Goal: Information Seeking & Learning: Learn about a topic

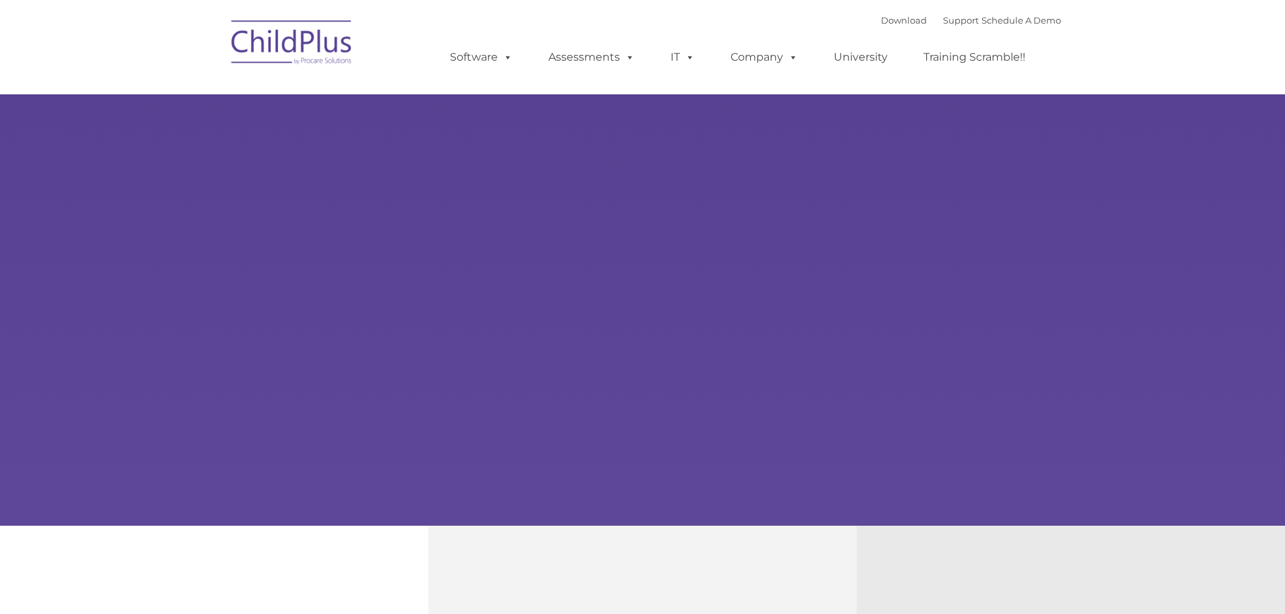
select select "MEDIUM"
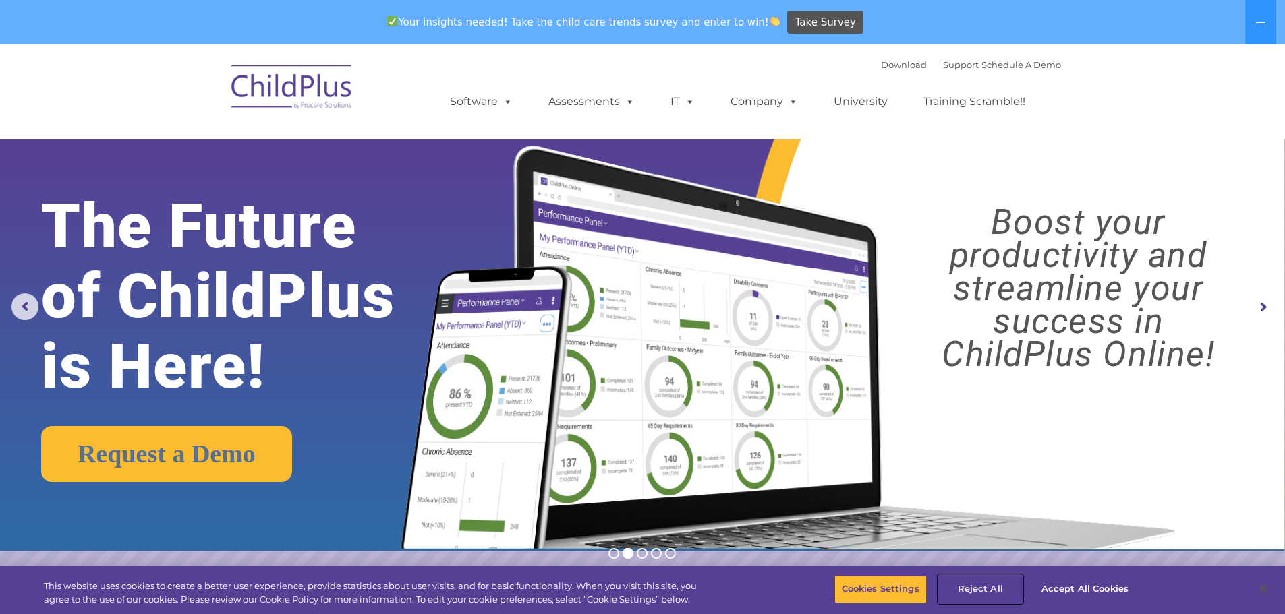
click at [974, 587] on button "Reject All" at bounding box center [980, 589] width 84 height 28
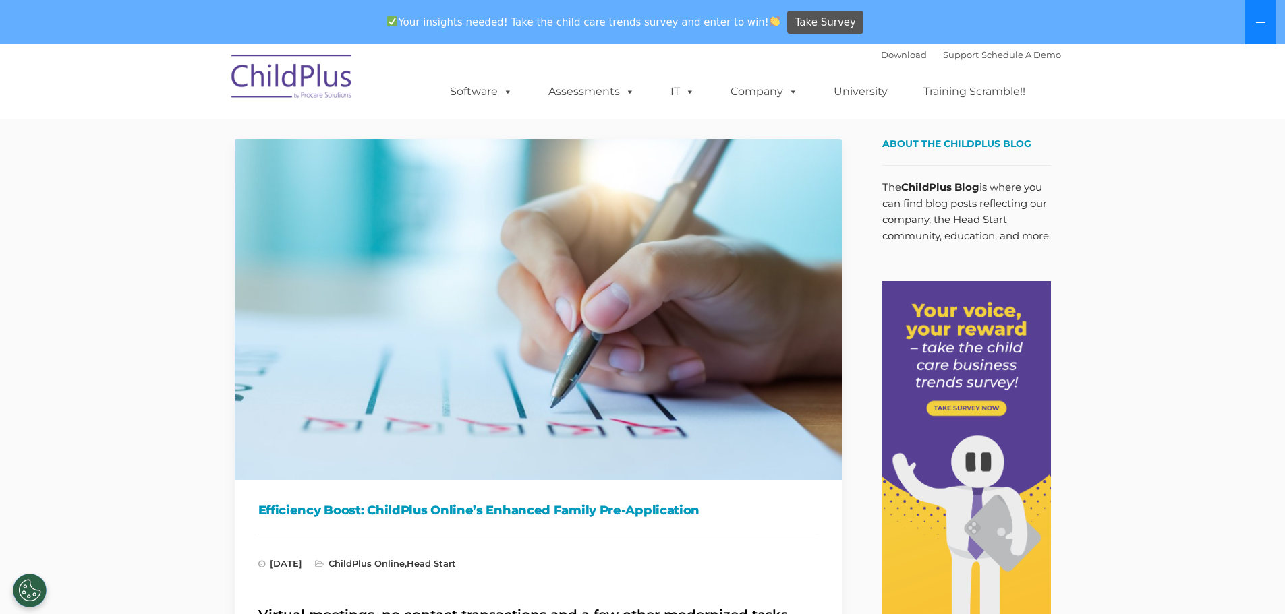
click at [1259, 18] on icon at bounding box center [1260, 22] width 11 height 11
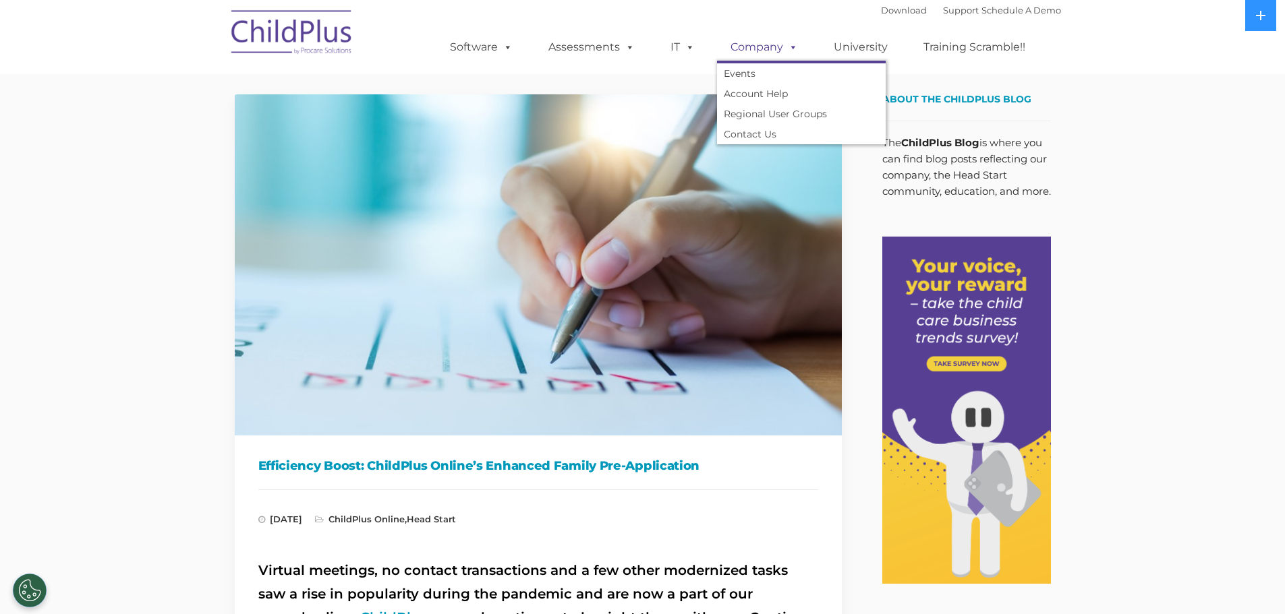
click at [791, 51] on span at bounding box center [790, 46] width 15 height 13
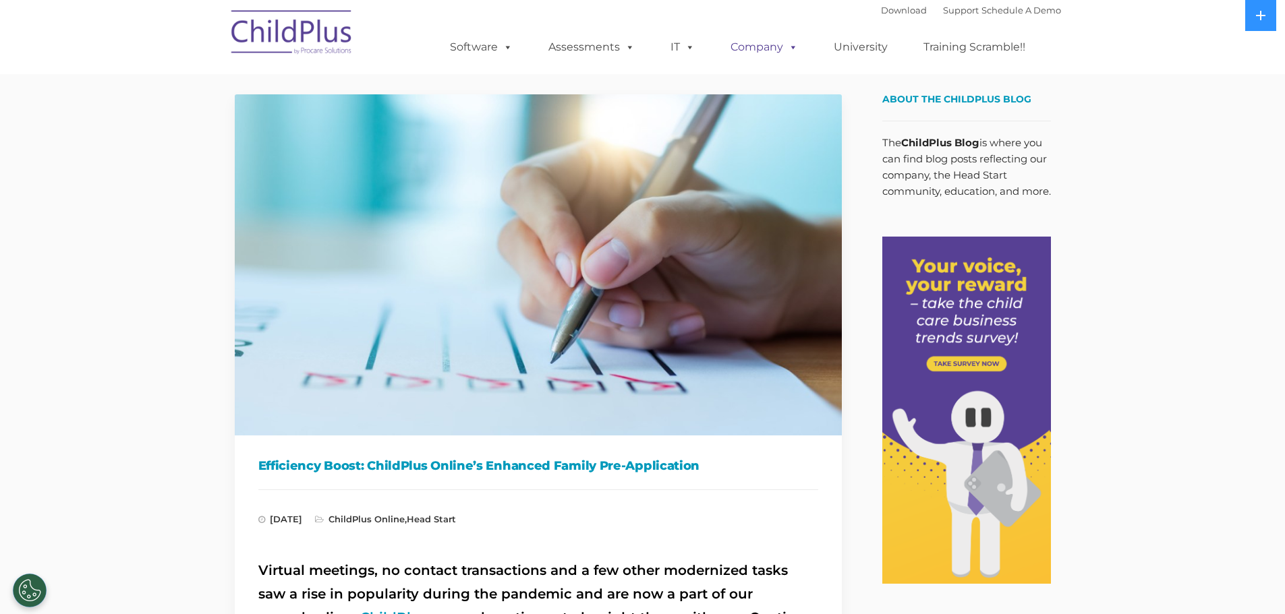
click at [791, 51] on span at bounding box center [790, 46] width 15 height 13
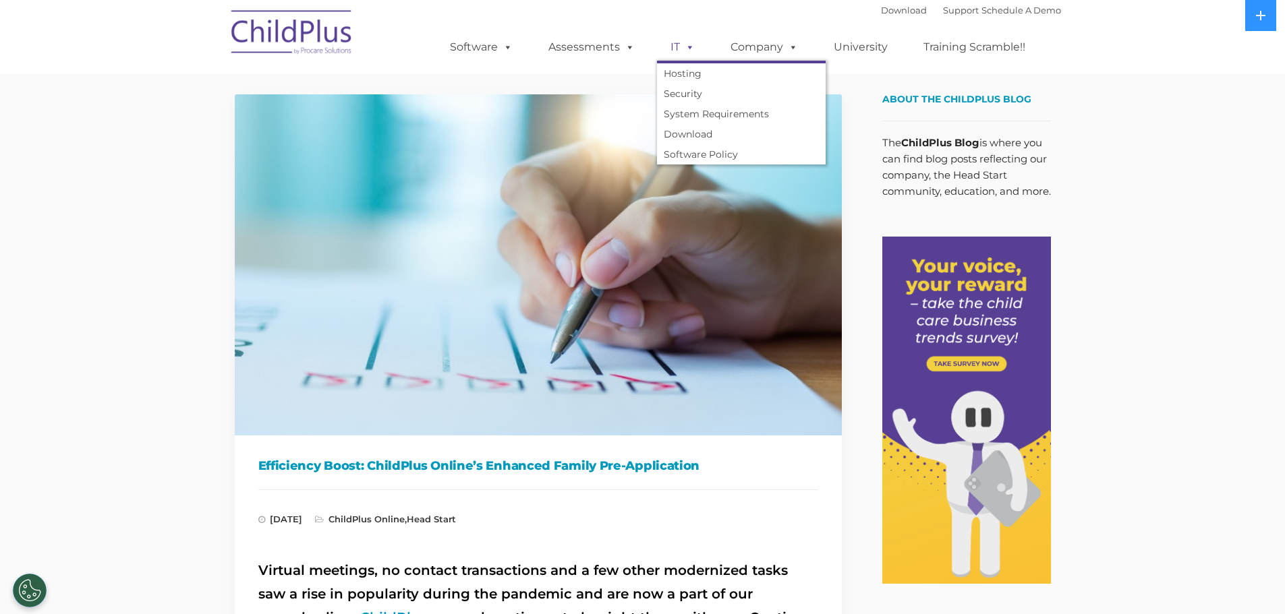
click at [690, 51] on span at bounding box center [687, 46] width 15 height 13
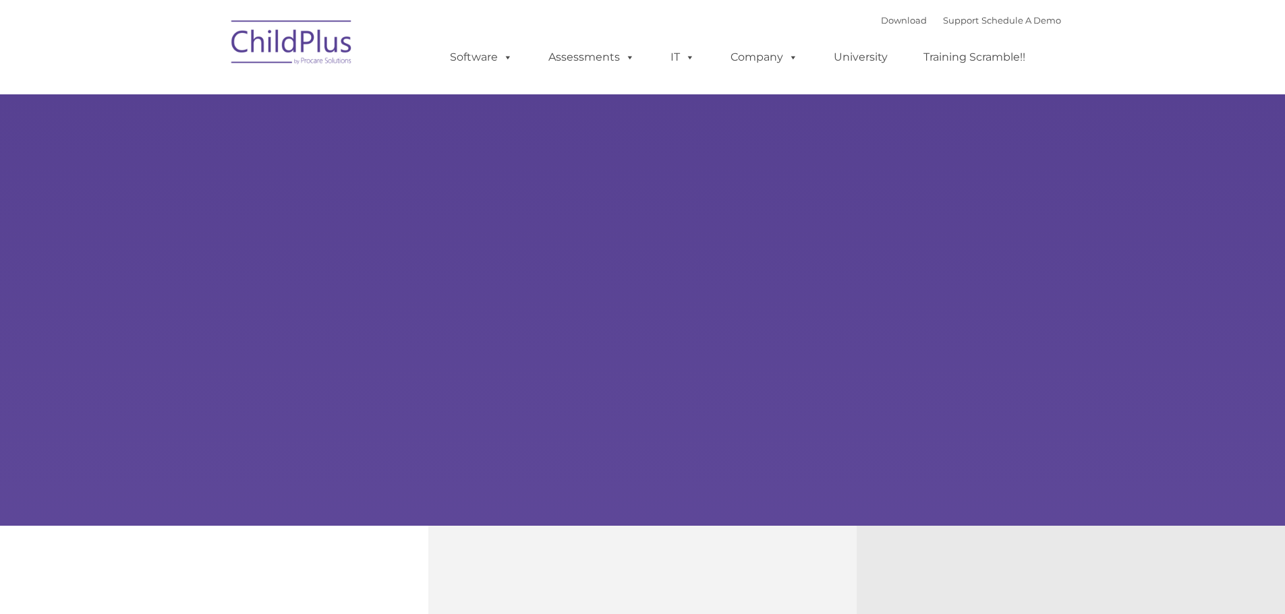
type input ""
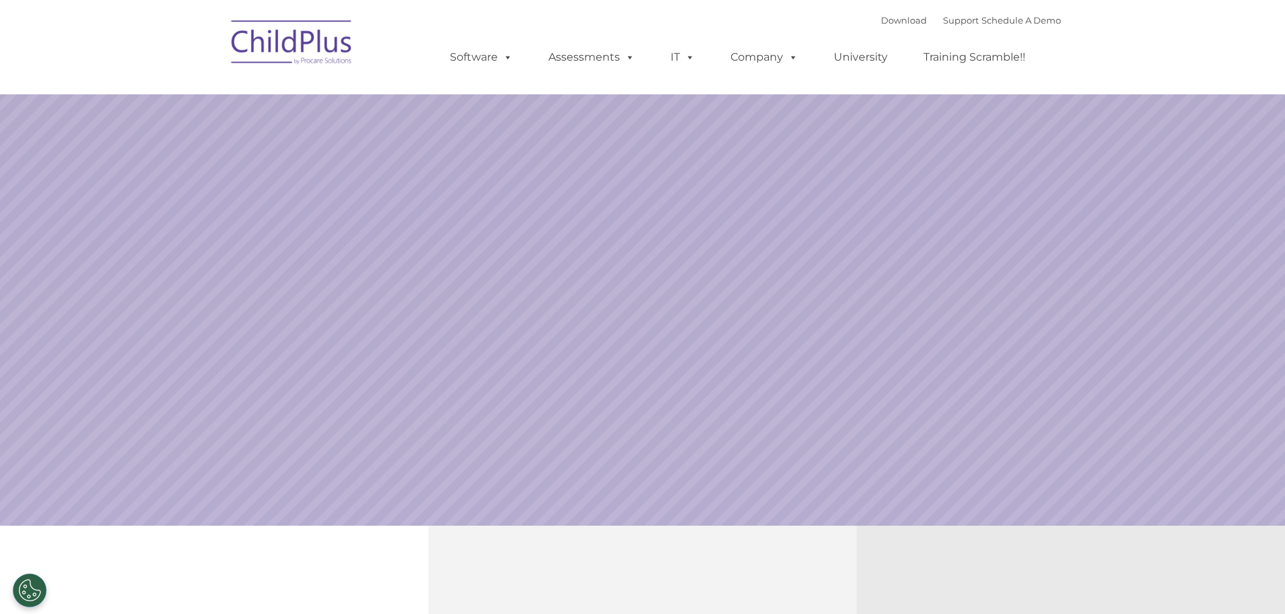
select select "MEDIUM"
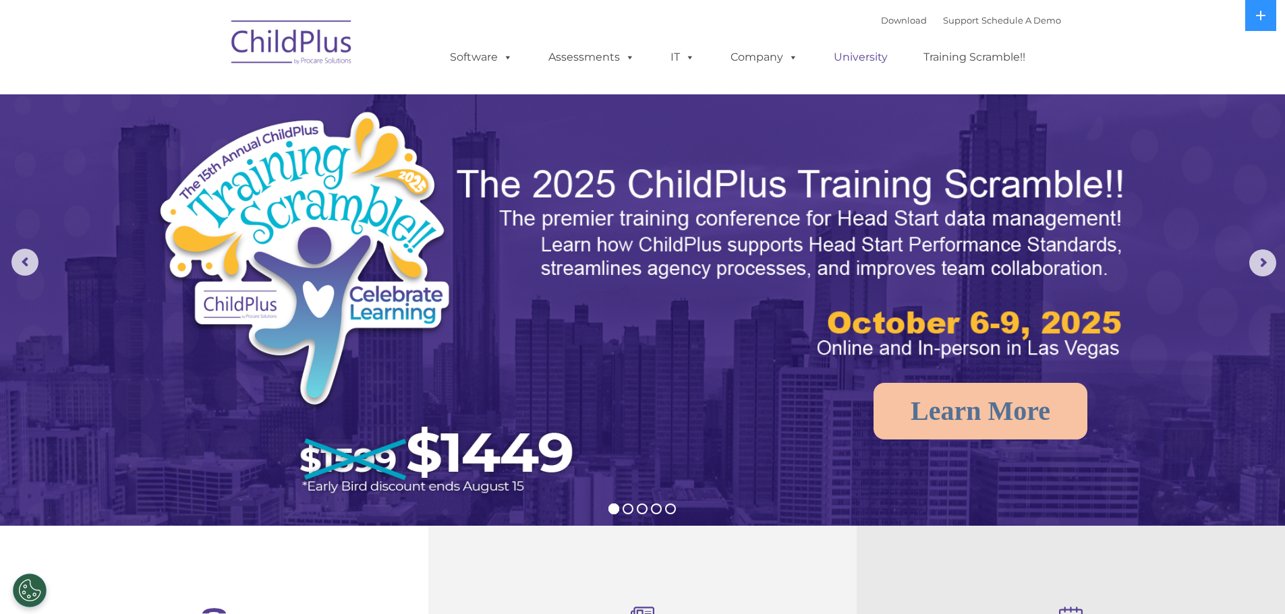
click at [869, 60] on link "University" at bounding box center [860, 57] width 81 height 27
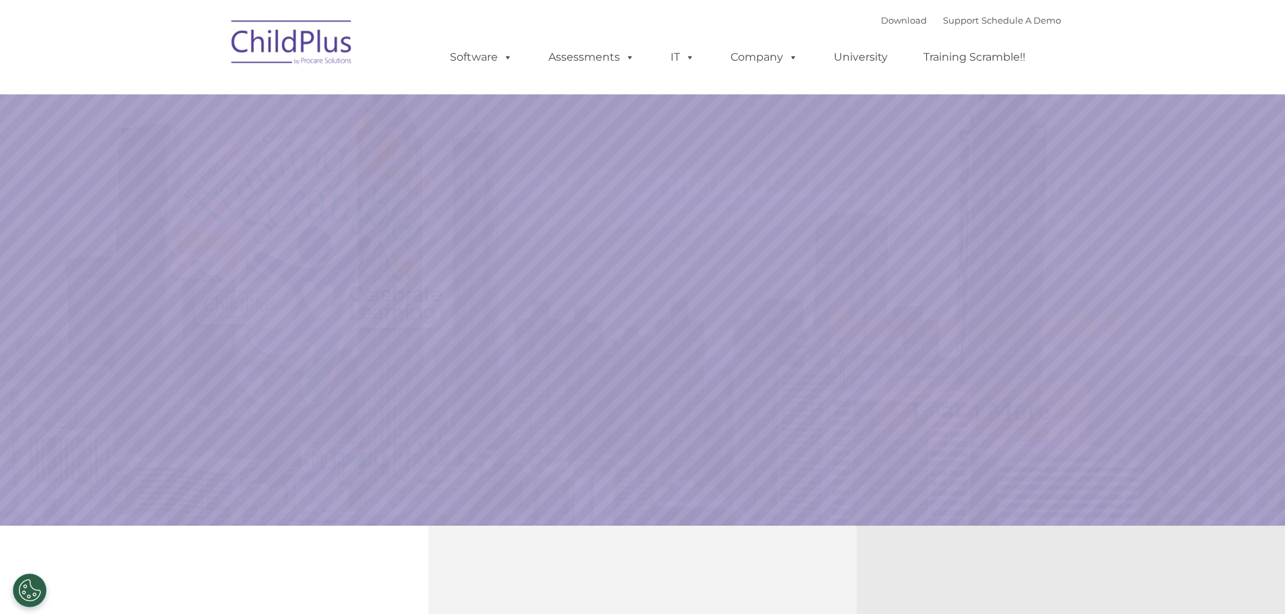
select select "MEDIUM"
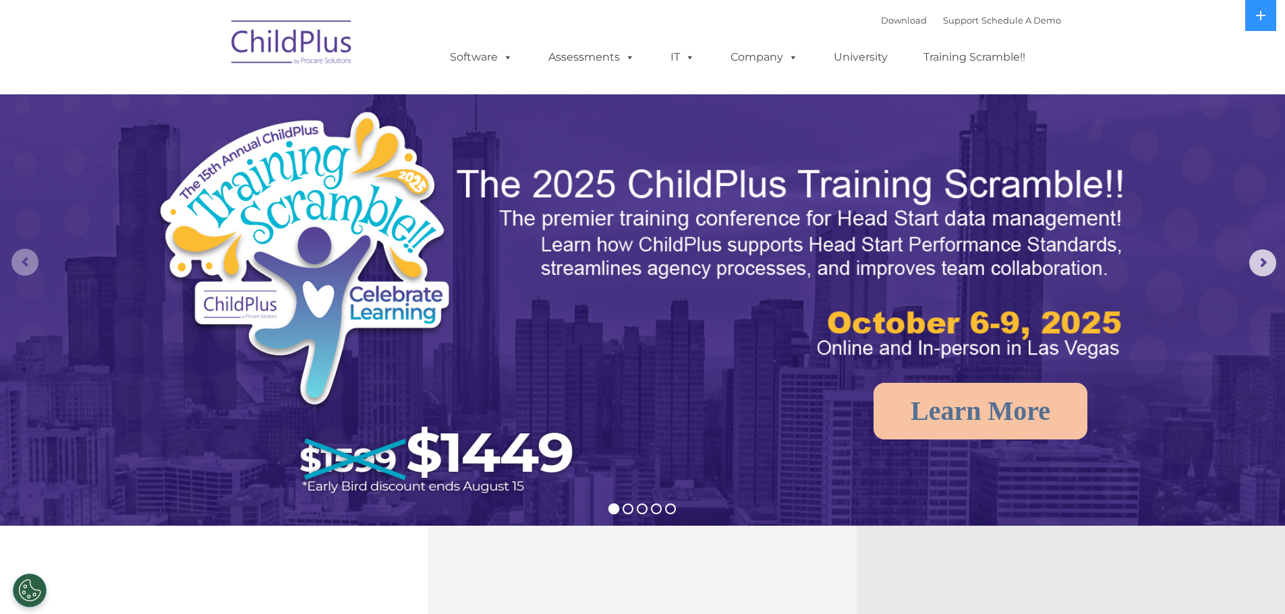
click at [20, 266] on rs-arrow at bounding box center [24, 262] width 27 height 27
